Goal: Task Accomplishment & Management: Manage account settings

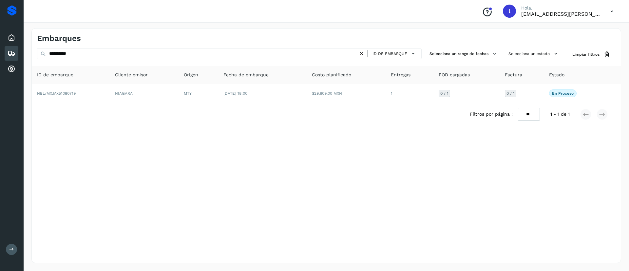
click at [8, 51] on icon at bounding box center [12, 53] width 8 height 8
click at [611, 10] on icon at bounding box center [611, 11] width 13 height 13
click at [574, 32] on div "Cerrar sesión" at bounding box center [579, 29] width 78 height 12
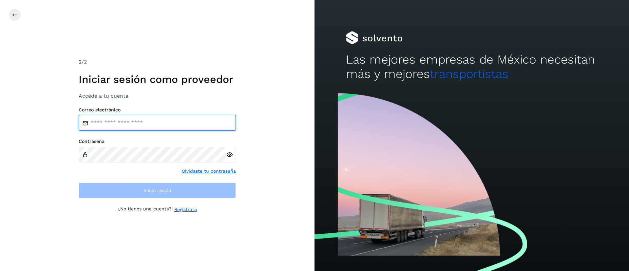
type input "**********"
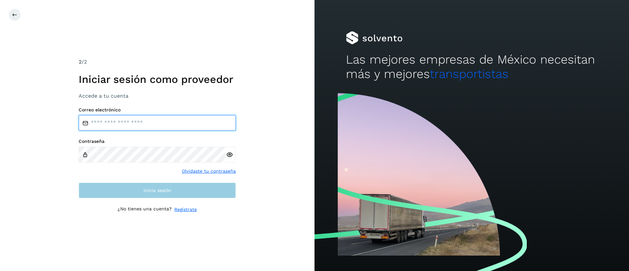
type input "**********"
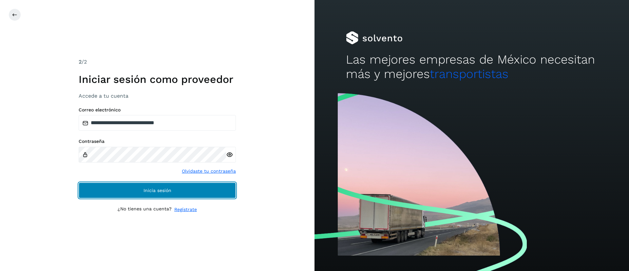
click at [129, 186] on button "Inicia sesión" at bounding box center [157, 190] width 157 height 16
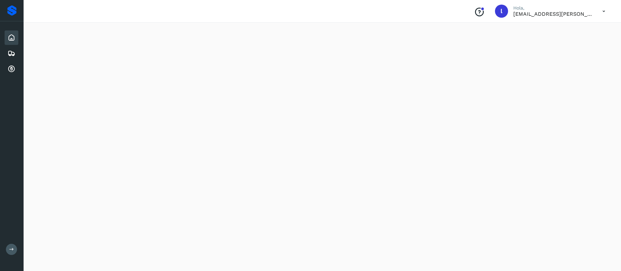
scroll to position [563, 0]
click at [13, 53] on icon at bounding box center [12, 53] width 8 height 8
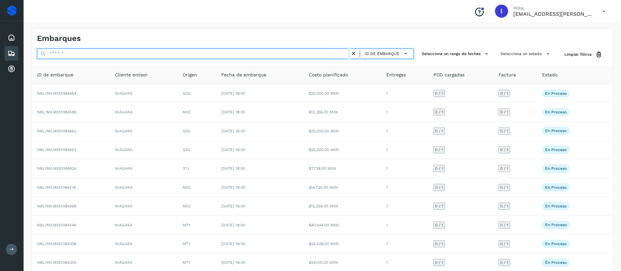
click at [87, 54] on input "text" at bounding box center [194, 53] width 314 height 10
paste input "**********"
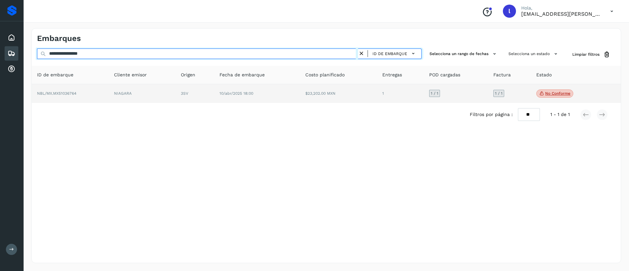
type input "**********"
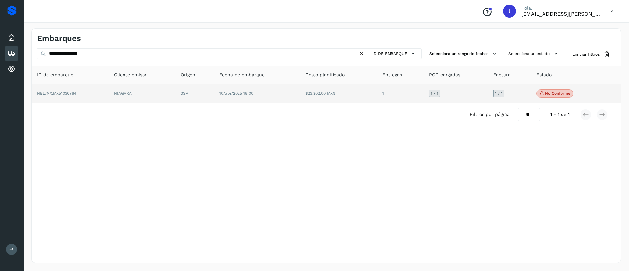
click at [289, 89] on td "10/abr/2025 18:00" at bounding box center [257, 93] width 86 height 19
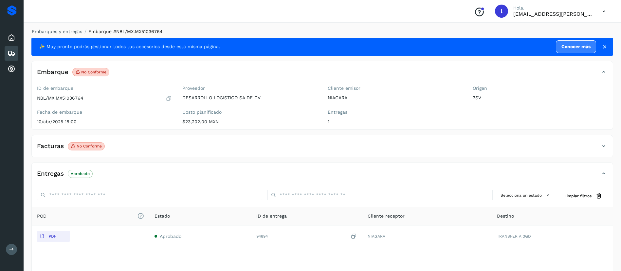
click at [91, 145] on p "No conforme" at bounding box center [89, 146] width 25 height 5
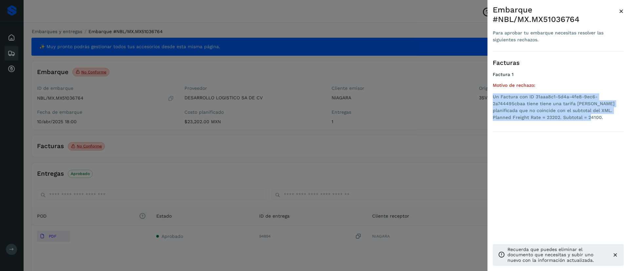
drag, startPoint x: 564, startPoint y: 118, endPoint x: 491, endPoint y: 94, distance: 77.0
click at [491, 94] on div "Embarque #NBL/MX.MX51036764 Para aprobar tu embarque necesitas resolver las sig…" at bounding box center [558, 140] width 142 height 281
copy li "Un Factura con ID 31aaa8c1-5d4a-4fe8-9ec6-2a744495cbaa tiene tiene una tarifa […"
click at [620, 10] on span "×" at bounding box center [621, 11] width 5 height 9
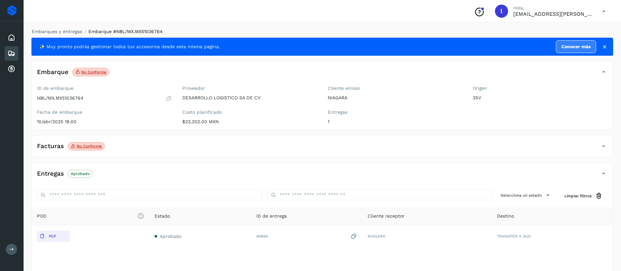
click at [12, 51] on icon at bounding box center [12, 53] width 8 height 8
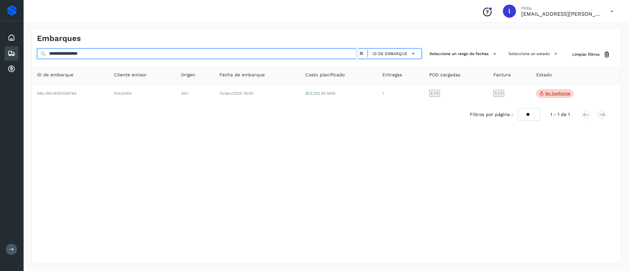
drag, startPoint x: 127, startPoint y: 56, endPoint x: 22, endPoint y: 59, distance: 104.9
click at [22, 59] on div "**********" at bounding box center [314, 135] width 629 height 271
paste input "text"
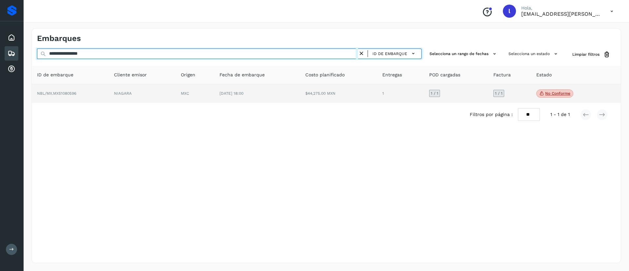
type input "**********"
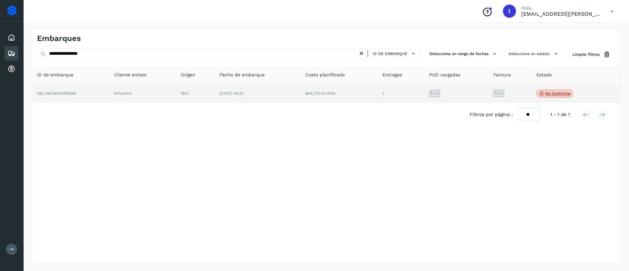
click at [327, 103] on td "$44,275.00 MXN" at bounding box center [338, 93] width 77 height 19
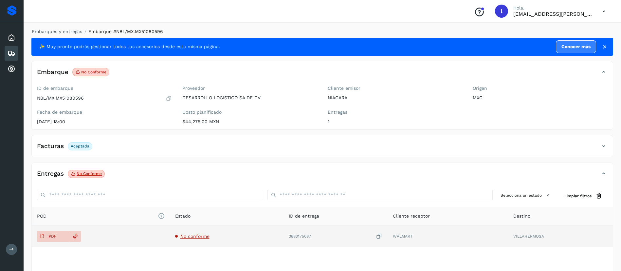
click at [193, 237] on span "No conforme" at bounding box center [195, 236] width 29 height 5
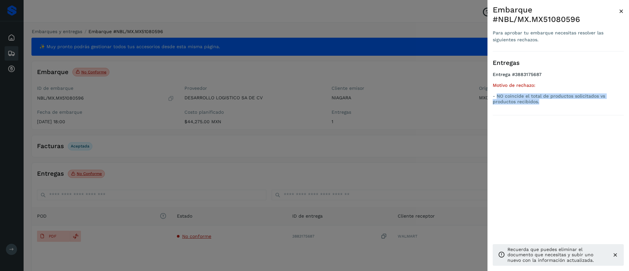
drag, startPoint x: 545, startPoint y: 102, endPoint x: 496, endPoint y: 98, distance: 49.0
click at [496, 98] on p "- NO coincide el total de productos solicitados vs productos recibidos." at bounding box center [558, 98] width 131 height 11
copy p "NO coincide el total de productos solicitados vs productos recibidos."
click at [620, 10] on span "×" at bounding box center [621, 11] width 5 height 9
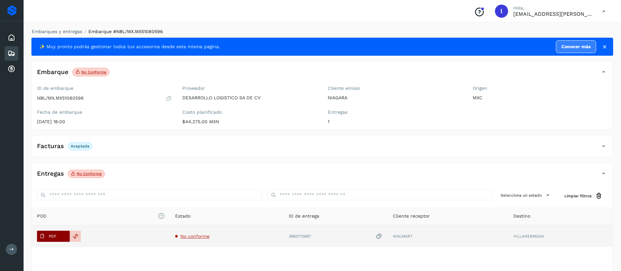
click at [50, 236] on p "PDF" at bounding box center [53, 236] width 8 height 5
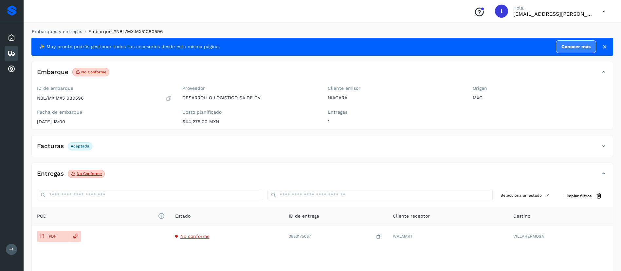
click at [9, 54] on icon at bounding box center [12, 53] width 8 height 8
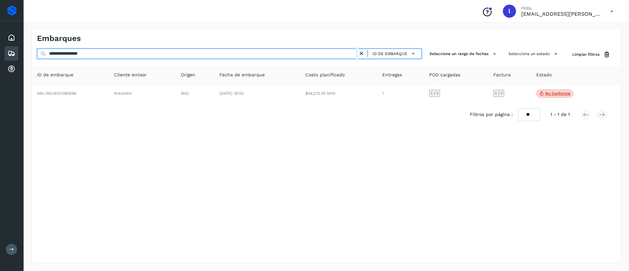
drag, startPoint x: 117, startPoint y: 51, endPoint x: 0, endPoint y: 38, distance: 117.6
click at [0, 38] on div "**********" at bounding box center [314, 135] width 629 height 271
paste input "text"
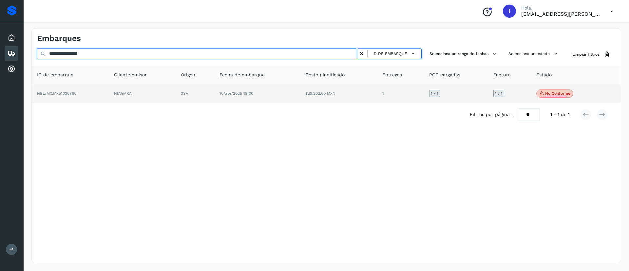
type input "**********"
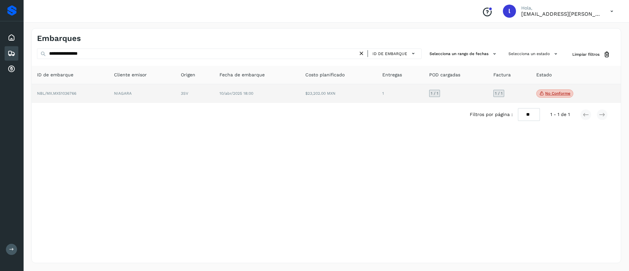
click at [391, 90] on td "1" at bounding box center [400, 93] width 47 height 19
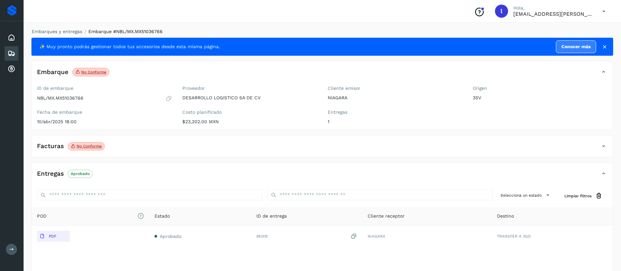
click at [145, 142] on div "Facturas No conforme" at bounding box center [316, 146] width 568 height 11
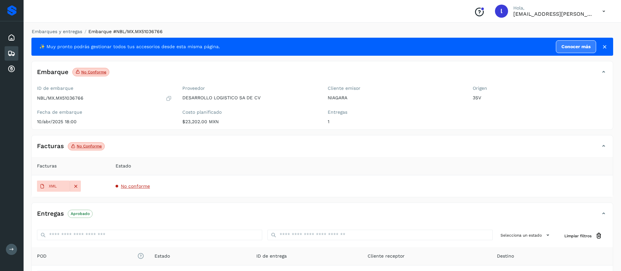
drag, startPoint x: 130, startPoint y: 182, endPoint x: 130, endPoint y: 187, distance: 4.6
click at [130, 187] on td "No conforme" at bounding box center [361, 186] width 503 height 22
click at [130, 187] on span "No conforme" at bounding box center [135, 185] width 29 height 5
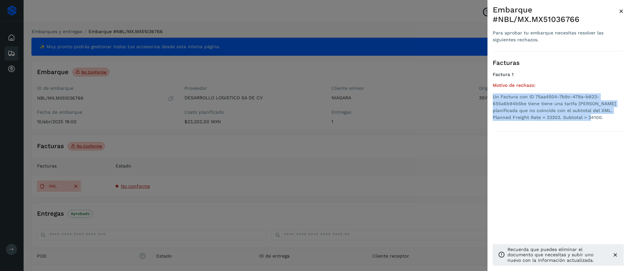
drag, startPoint x: 566, startPoint y: 121, endPoint x: 490, endPoint y: 96, distance: 79.7
click at [490, 96] on div "Embarque #NBL/MX.MX51036766 Para aprobar tu embarque necesitas resolver las sig…" at bounding box center [558, 140] width 142 height 281
copy li "Un Factura con ID 75aa4504-7b9c-479a-b823-655a6b94b5be tiene tiene una tarifa […"
click at [623, 10] on span "×" at bounding box center [621, 11] width 5 height 9
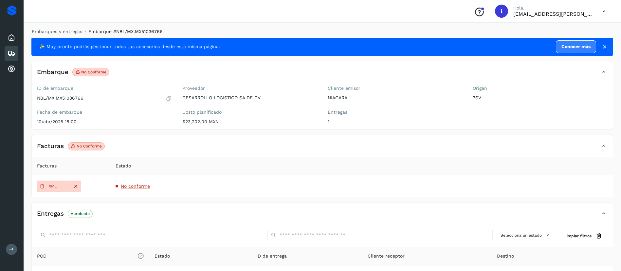
click at [15, 53] on div "Embarques" at bounding box center [12, 53] width 14 height 14
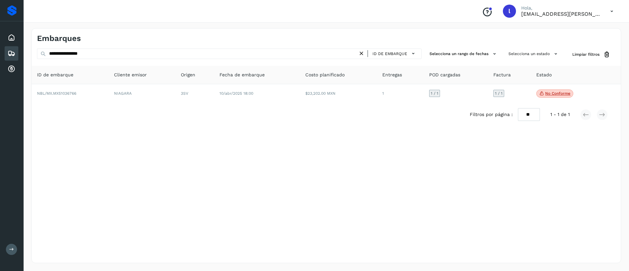
drag, startPoint x: 120, startPoint y: 59, endPoint x: 102, endPoint y: 55, distance: 18.4
click at [102, 55] on div "**********" at bounding box center [229, 54] width 385 height 12
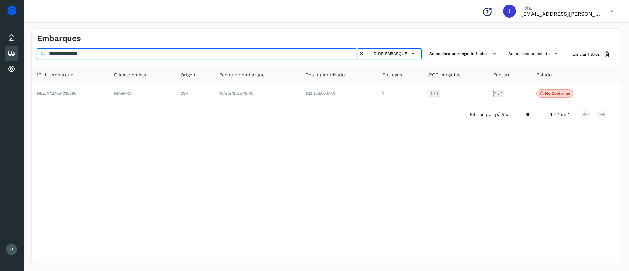
drag, startPoint x: 102, startPoint y: 55, endPoint x: 0, endPoint y: 51, distance: 102.0
click at [0, 51] on div "**********" at bounding box center [314, 135] width 629 height 271
paste input "text"
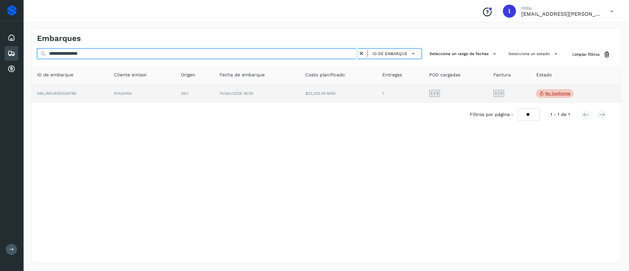
type input "**********"
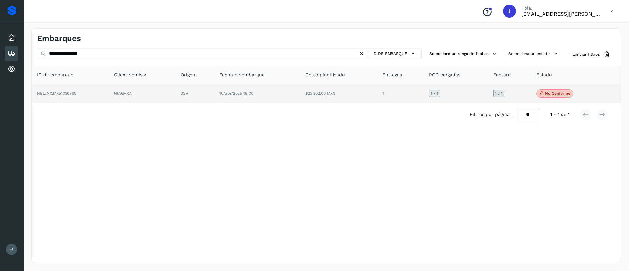
click at [276, 95] on td "10/abr/2025 18:00" at bounding box center [257, 93] width 86 height 19
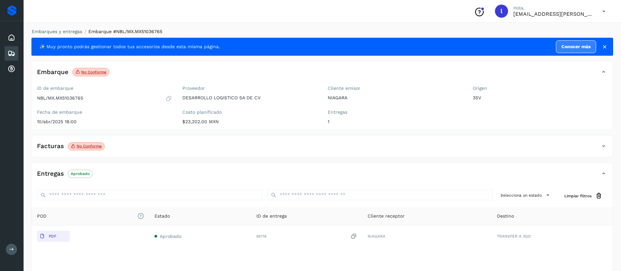
click at [118, 147] on div "Facturas No conforme" at bounding box center [316, 146] width 568 height 11
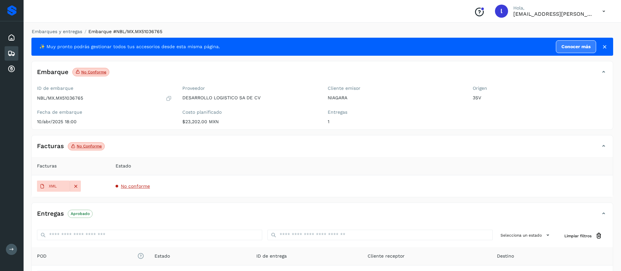
click at [139, 186] on span "No conforme" at bounding box center [135, 185] width 29 height 5
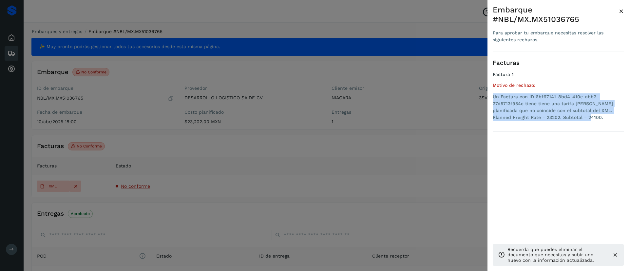
drag, startPoint x: 570, startPoint y: 115, endPoint x: 490, endPoint y: 94, distance: 82.0
click at [490, 94] on div "Embarque #NBL/MX.MX51036765 Para aprobar tu embarque necesitas resolver las sig…" at bounding box center [558, 140] width 142 height 281
copy li "Un Factura con ID 6bf67141-8bd4-410e-abb2-27d5713f954c tiene tiene una tarifa […"
click at [620, 13] on span "×" at bounding box center [621, 11] width 5 height 9
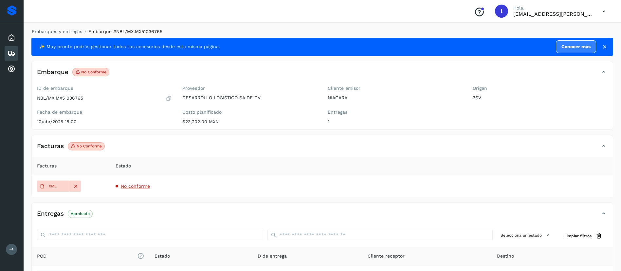
click at [11, 52] on icon at bounding box center [12, 53] width 8 height 8
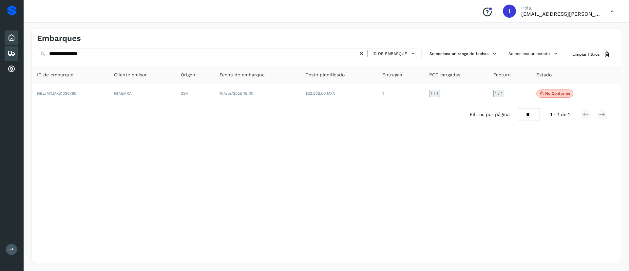
click at [11, 39] on icon at bounding box center [12, 38] width 8 height 8
